Goal: Complete application form

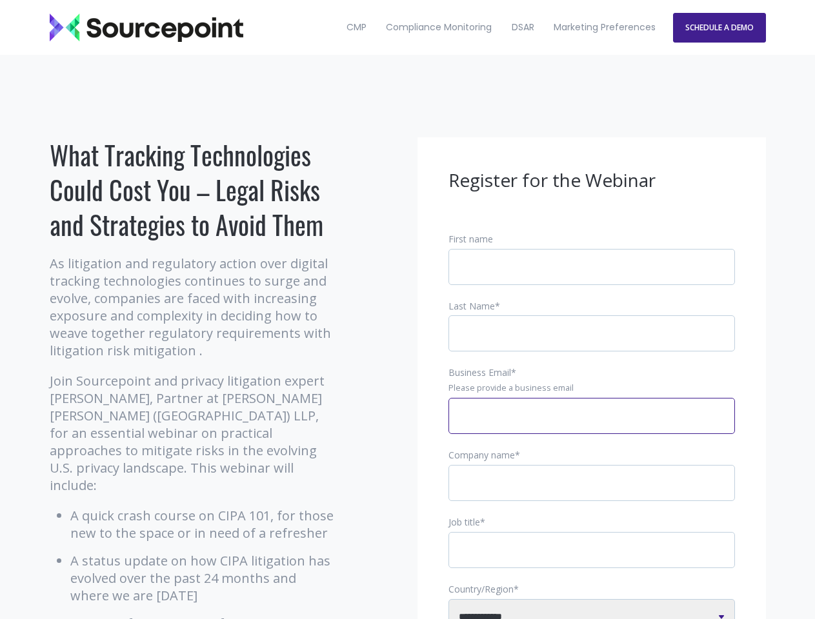
click at [592, 427] on input "Business Email *" at bounding box center [591, 416] width 287 height 36
